Goal: Task Accomplishment & Management: Use online tool/utility

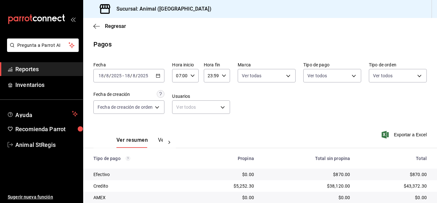
scroll to position [80, 0]
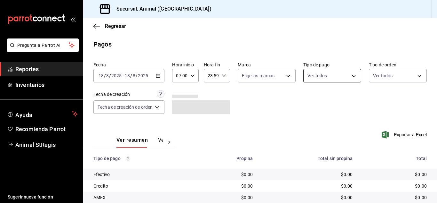
click at [332, 71] on body "Pregunta a Parrot AI Reportes Inventarios Ayuda Recomienda Parrot Animal StRegi…" at bounding box center [218, 101] width 437 height 203
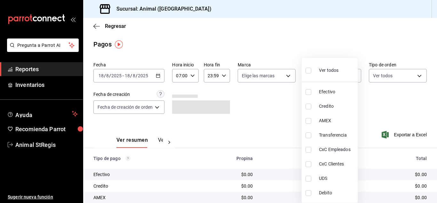
drag, startPoint x: 311, startPoint y: 70, endPoint x: 255, endPoint y: 94, distance: 60.4
click at [310, 70] on input "checkbox" at bounding box center [309, 71] width 6 height 6
checkbox input "true"
type input "5a0f3365-d715-4940-adc4-656debb7822a,fc07b02b-84a7-4dba-9bff-98bba82b1290,ff2b0…"
checkbox input "true"
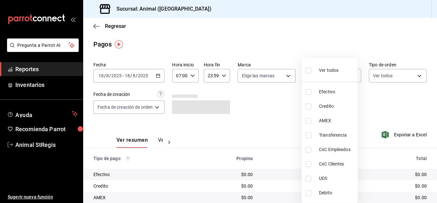
checkbox input "true"
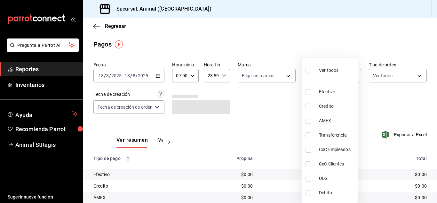
checkbox input "true"
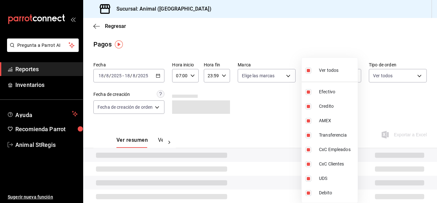
click at [255, 95] on div at bounding box center [218, 101] width 437 height 203
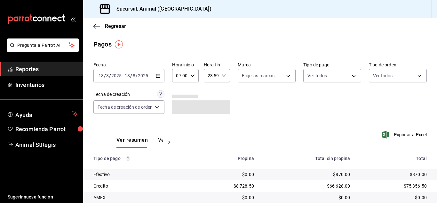
drag, startPoint x: 255, startPoint y: 71, endPoint x: 259, endPoint y: 75, distance: 5.5
click at [259, 75] on div "Ver todos Efectivo Credito AMEX Transferencia CxC Empleados CxC Clientes UDS De…" at bounding box center [218, 101] width 437 height 203
click at [255, 78] on body "Pregunta a Parrot AI Reportes Inventarios Ayuda Recomienda Parrot Animal StRegi…" at bounding box center [218, 101] width 437 height 203
click at [244, 104] on label at bounding box center [245, 100] width 8 height 9
click at [244, 103] on input "checkbox" at bounding box center [244, 101] width 6 height 6
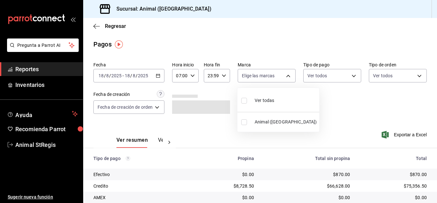
checkbox input "false"
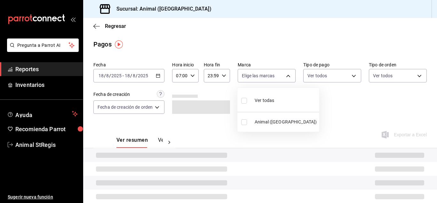
click at [308, 96] on div at bounding box center [218, 101] width 437 height 203
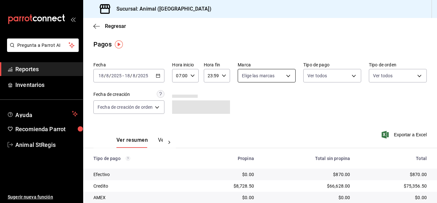
click at [257, 77] on body "Pregunta a Parrot AI Reportes Inventarios Ayuda Recomienda Parrot Animal StRegi…" at bounding box center [218, 101] width 437 height 203
click at [241, 100] on input "checkbox" at bounding box center [244, 101] width 6 height 6
checkbox input "true"
type input "3f39fcdc-c8c4-4fff-883a-47b345d9391c"
checkbox input "true"
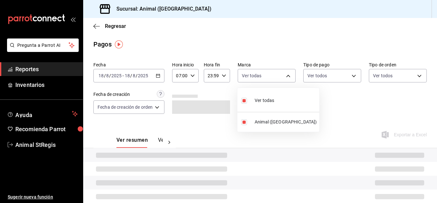
click at [326, 101] on div at bounding box center [218, 101] width 437 height 203
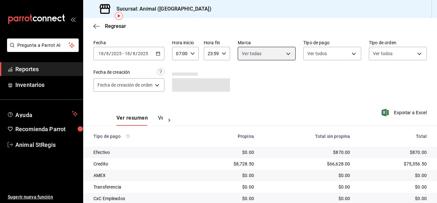
scroll to position [28, 0]
